Goal: Navigation & Orientation: Understand site structure

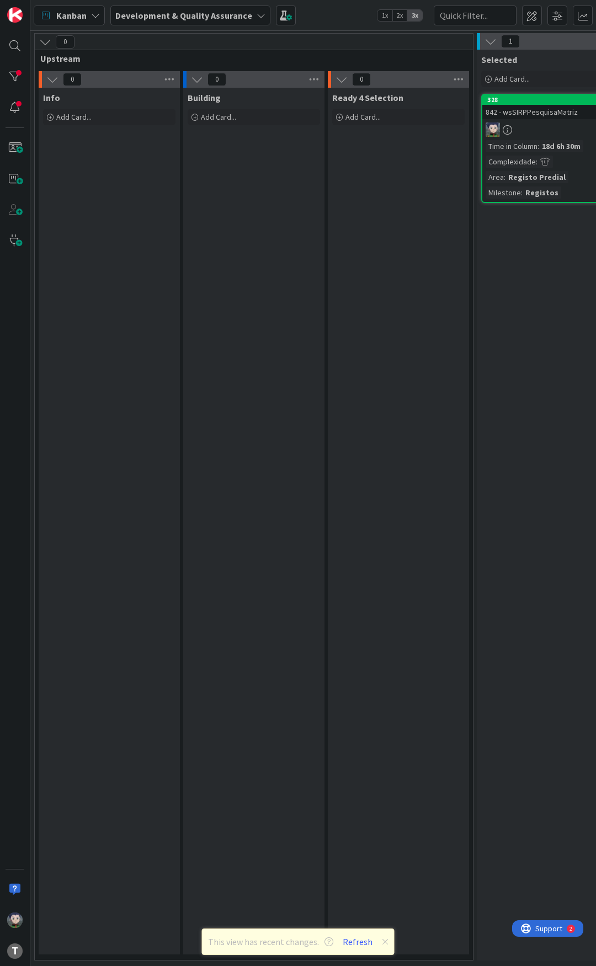
scroll to position [0, 386]
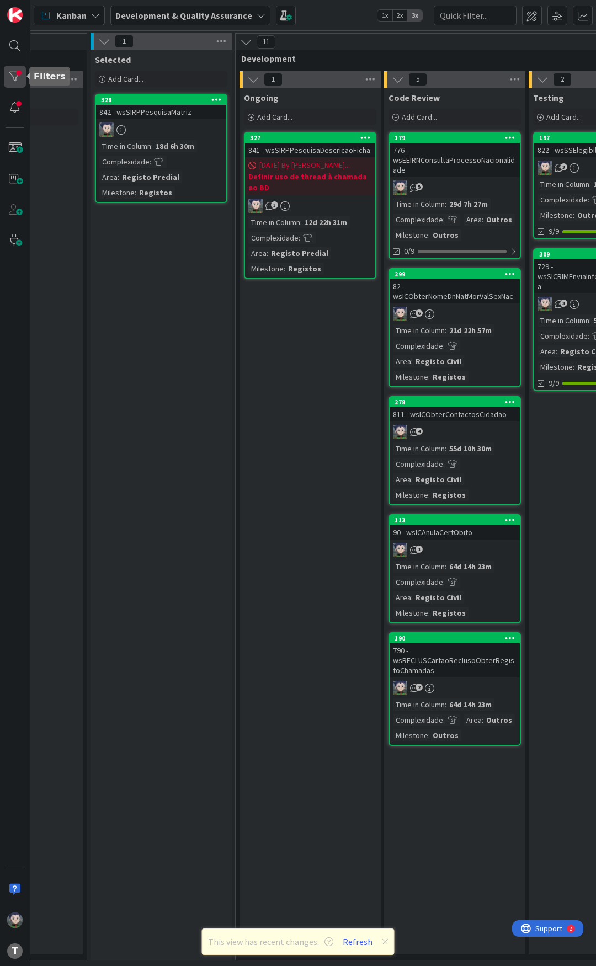
click at [18, 72] on div at bounding box center [15, 77] width 22 height 22
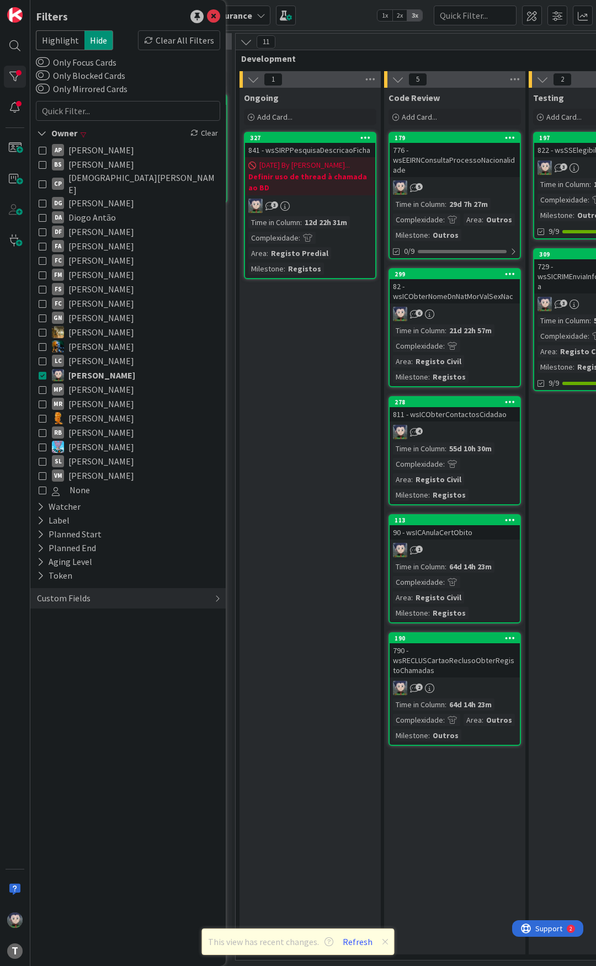
click at [37, 367] on div "AP [PERSON_NAME] BS [PERSON_NAME] CP [PERSON_NAME] DG [PERSON_NAME] DF [PERSON_…" at bounding box center [128, 320] width 184 height 360
click at [44, 214] on icon at bounding box center [43, 218] width 8 height 8
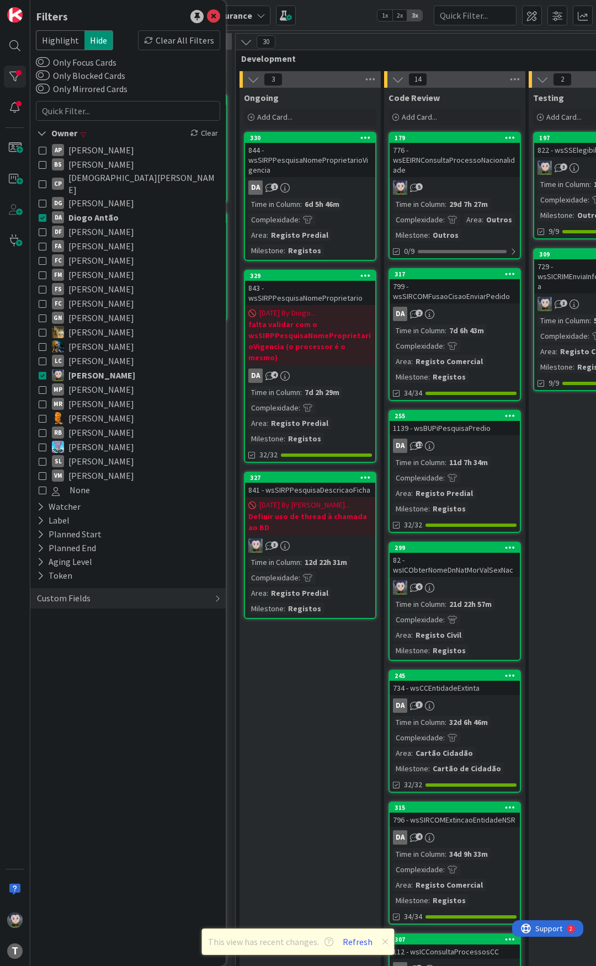
click at [42, 371] on icon at bounding box center [43, 375] width 8 height 8
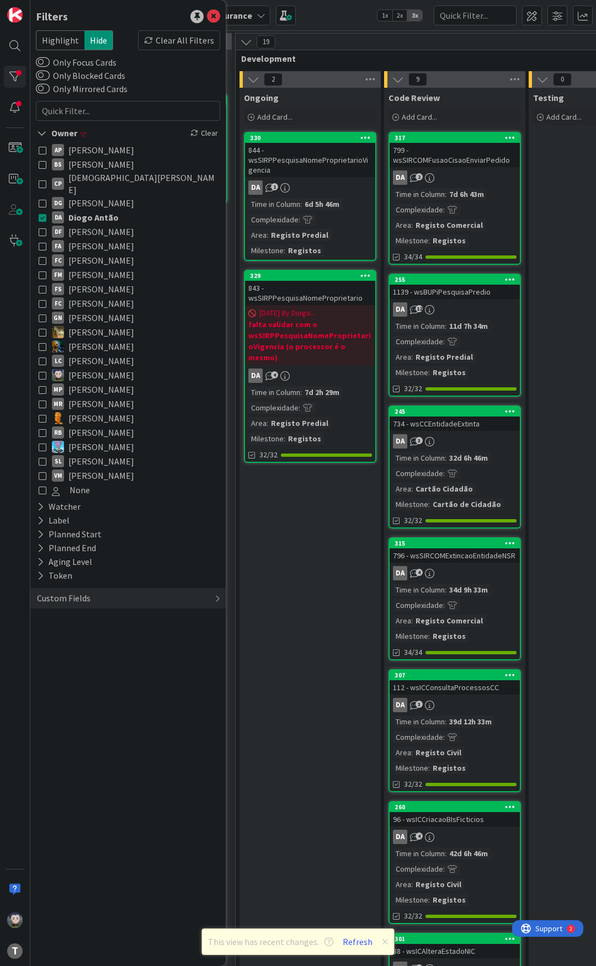
click at [41, 371] on icon at bounding box center [43, 375] width 8 height 8
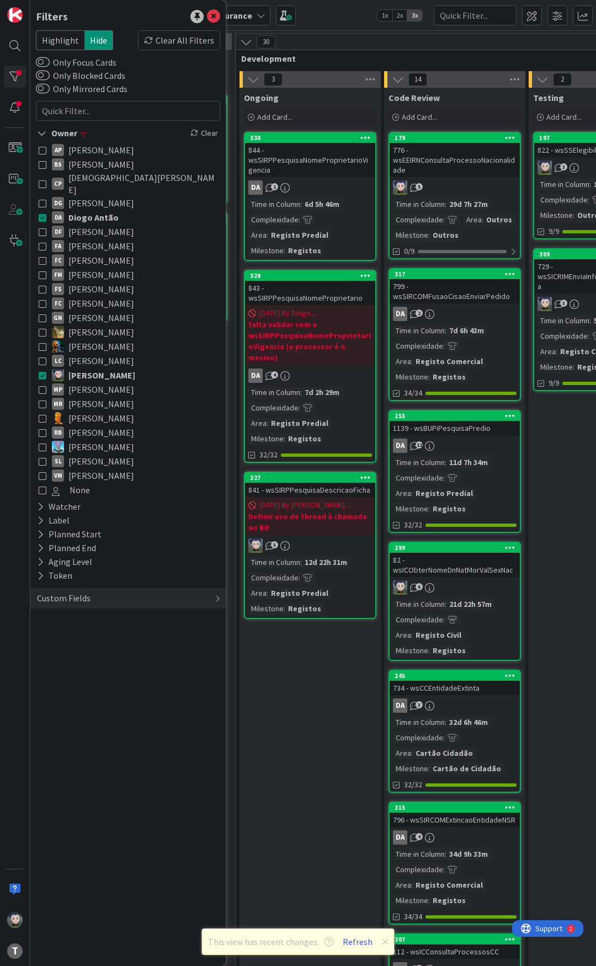
click at [42, 214] on icon at bounding box center [43, 218] width 8 height 8
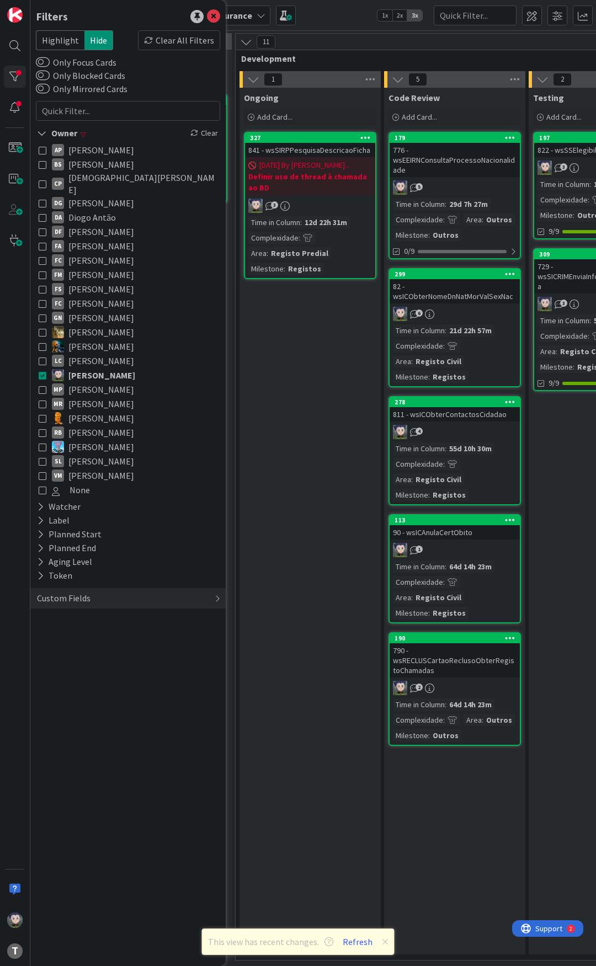
click at [41, 371] on icon at bounding box center [43, 375] width 8 height 8
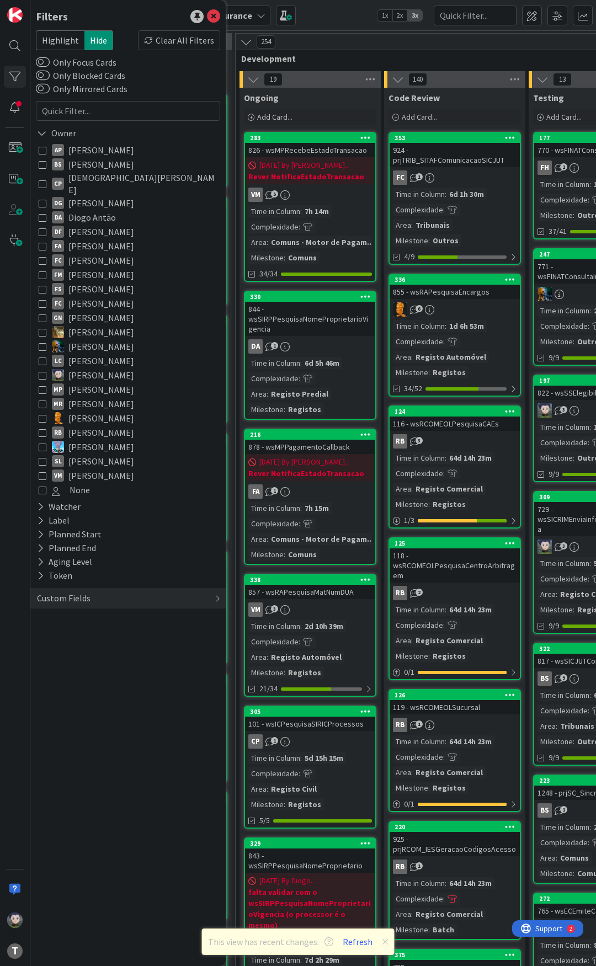
click at [42, 457] on icon at bounding box center [43, 461] width 8 height 8
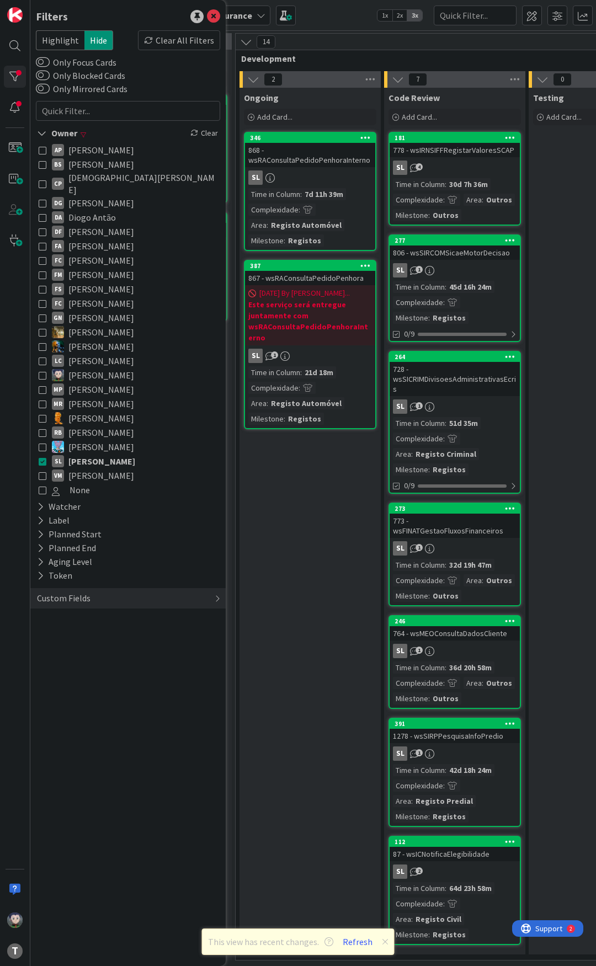
click at [42, 457] on icon at bounding box center [43, 461] width 8 height 8
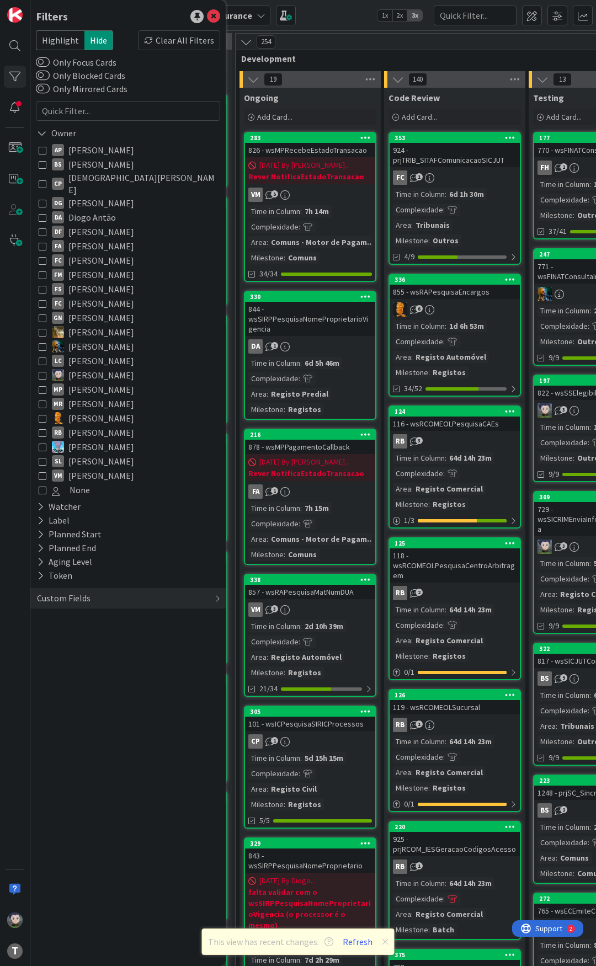
click at [45, 371] on icon at bounding box center [43, 375] width 8 height 8
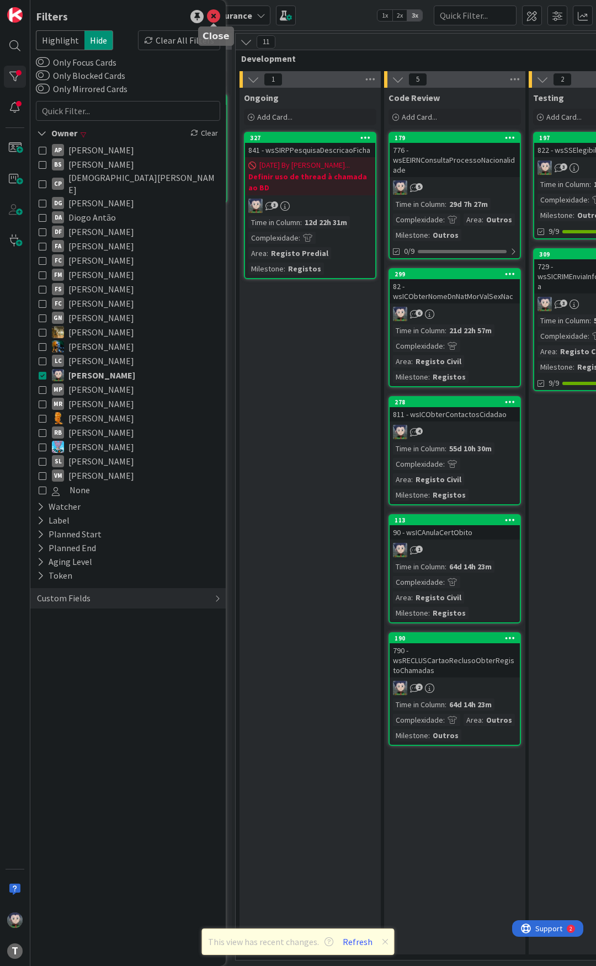
click at [217, 14] on icon at bounding box center [213, 16] width 13 height 13
